Goal: Information Seeking & Learning: Learn about a topic

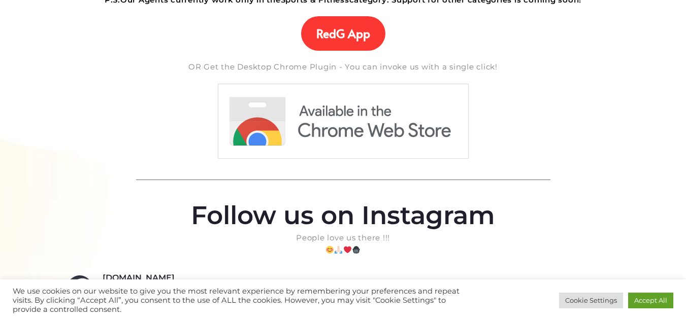
scroll to position [340, 0]
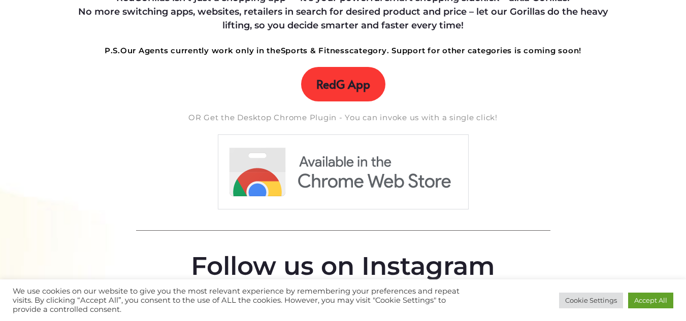
click at [342, 84] on span "RedG App" at bounding box center [343, 84] width 54 height 14
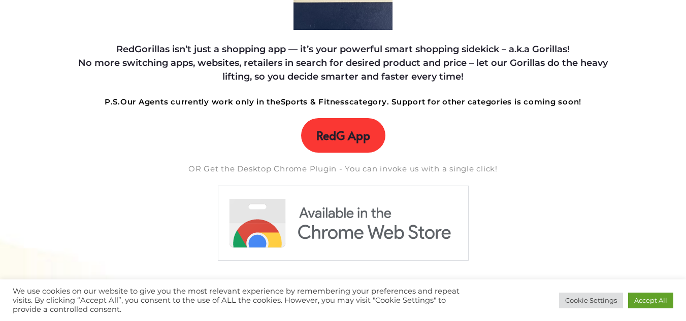
scroll to position [289, 0]
click at [348, 122] on link "RedG App" at bounding box center [343, 135] width 84 height 35
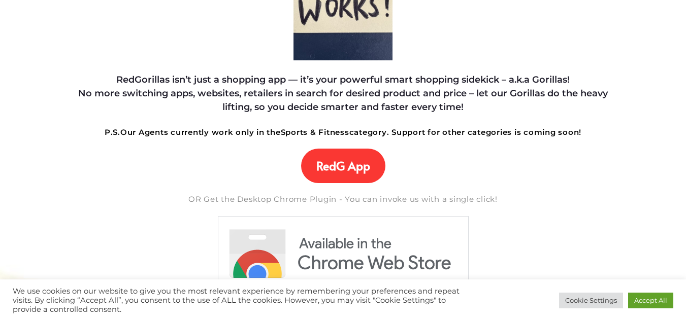
scroll to position [254, 0]
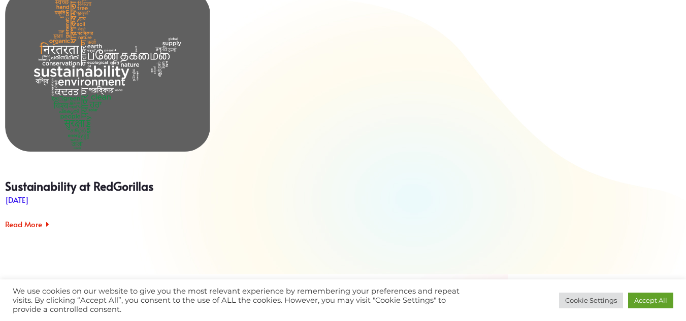
scroll to position [1015, 0]
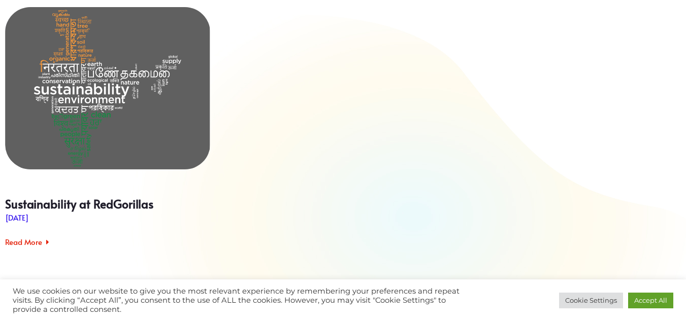
click at [89, 78] on div "Sustainability at RedGorillas" at bounding box center [107, 88] width 205 height 162
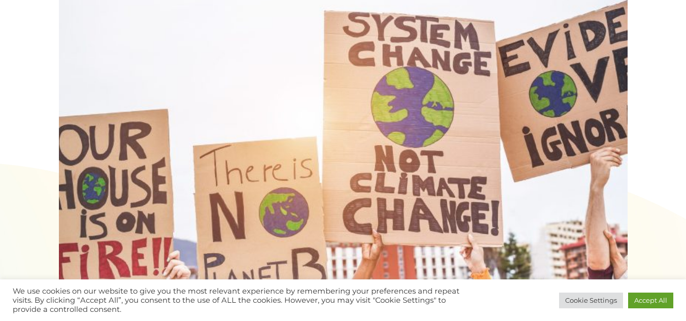
scroll to position [2081, 0]
